Goal: Task Accomplishment & Management: Manage account settings

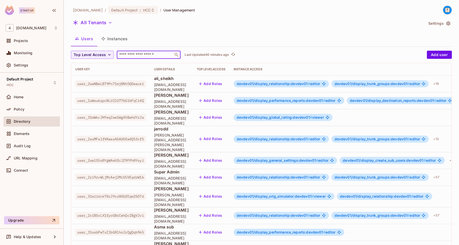
click at [140, 54] on input "text" at bounding box center [144, 54] width 53 height 5
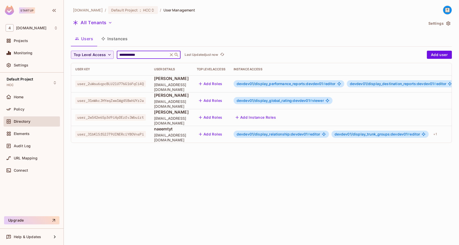
type input "**********"
click at [141, 102] on span "user_31mWkcJHYeqZww1Wg45BwhUYzJa" at bounding box center [110, 100] width 71 height 7
click at [137, 100] on span "user_31mWkcJHYeqZww1Wg45BwhUYzJa" at bounding box center [110, 100] width 71 height 7
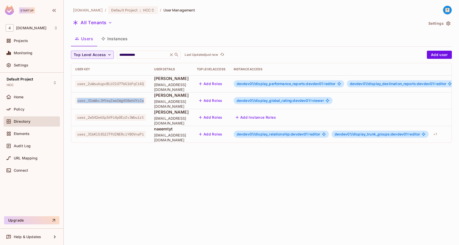
click at [137, 100] on span "user_31mWkcJHYeqZww1Wg45BwhUYzJa" at bounding box center [110, 100] width 71 height 7
click at [140, 102] on span "user_31mWkcJHYeqZww1Wg45BwhUYzJa" at bounding box center [110, 100] width 71 height 7
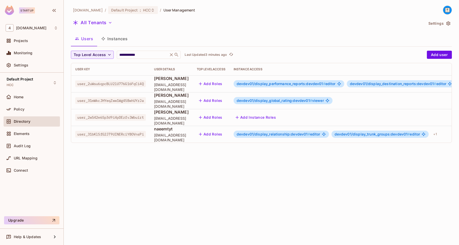
click at [127, 101] on span "user_31mWkcJHYeqZww1Wg45BwhUYzJa" at bounding box center [110, 100] width 71 height 7
